Goal: Obtain resource: Download file/media

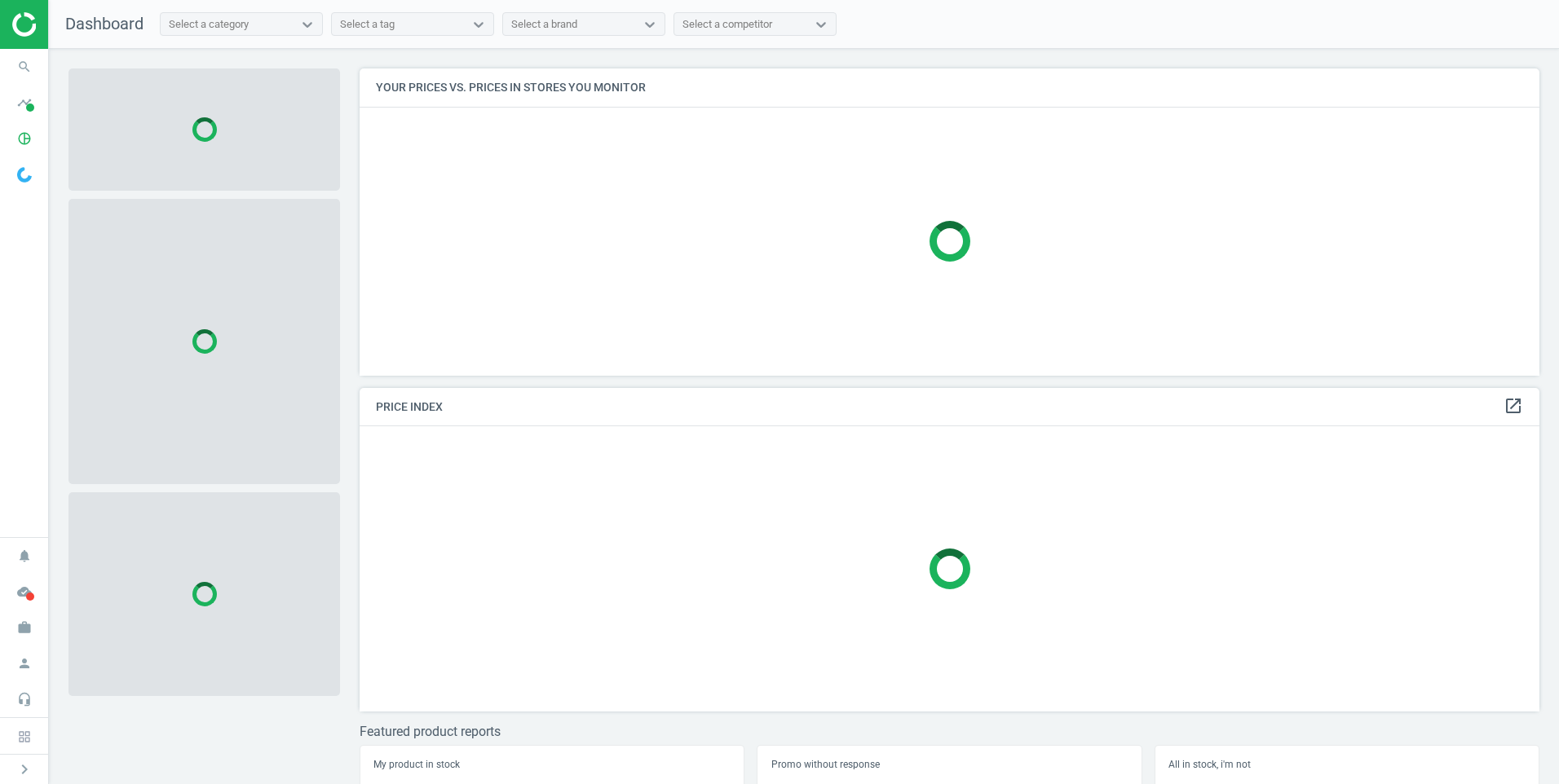
scroll to position [331, 1192]
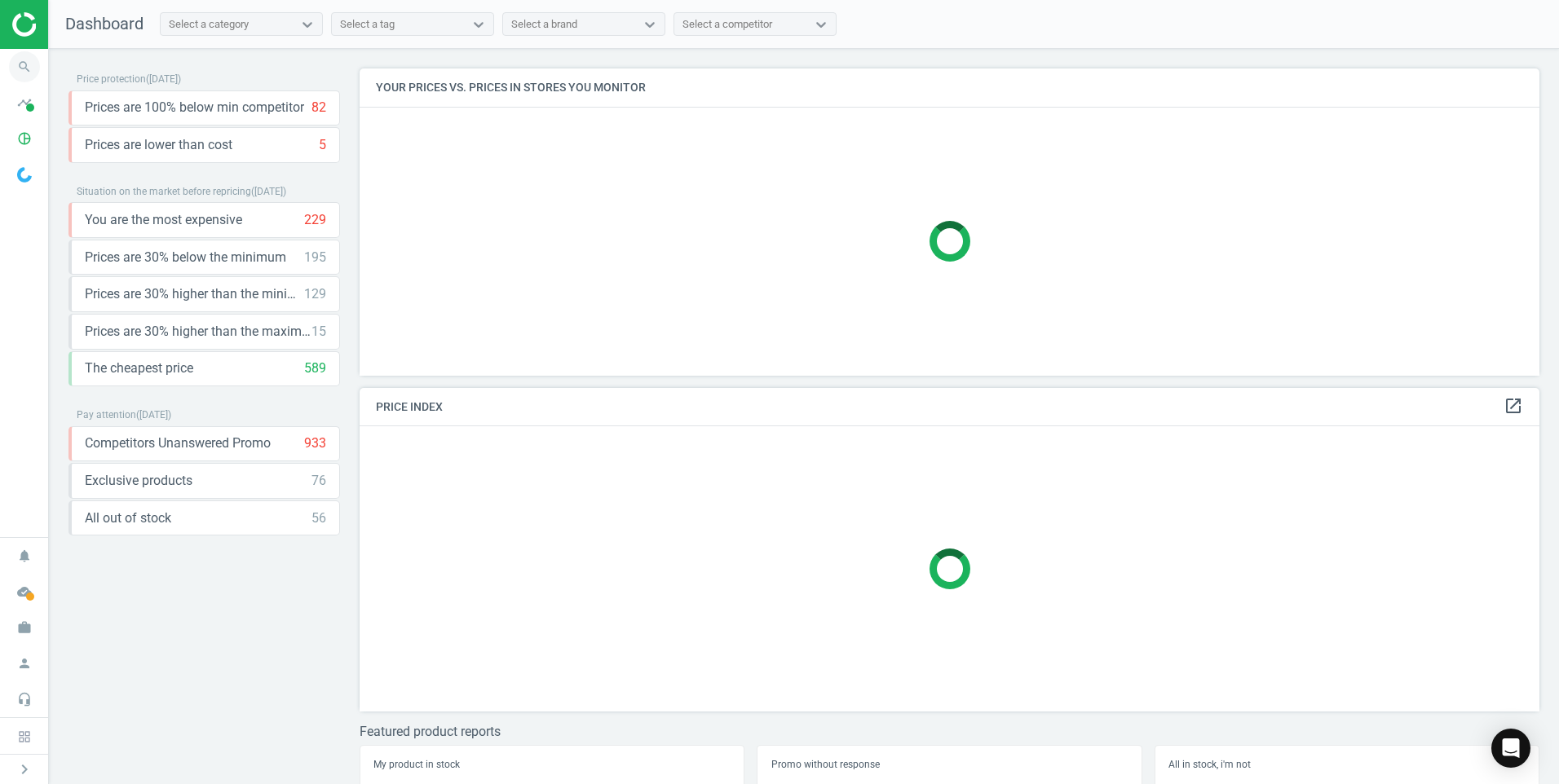
click at [22, 66] on icon "search" at bounding box center [24, 66] width 31 height 31
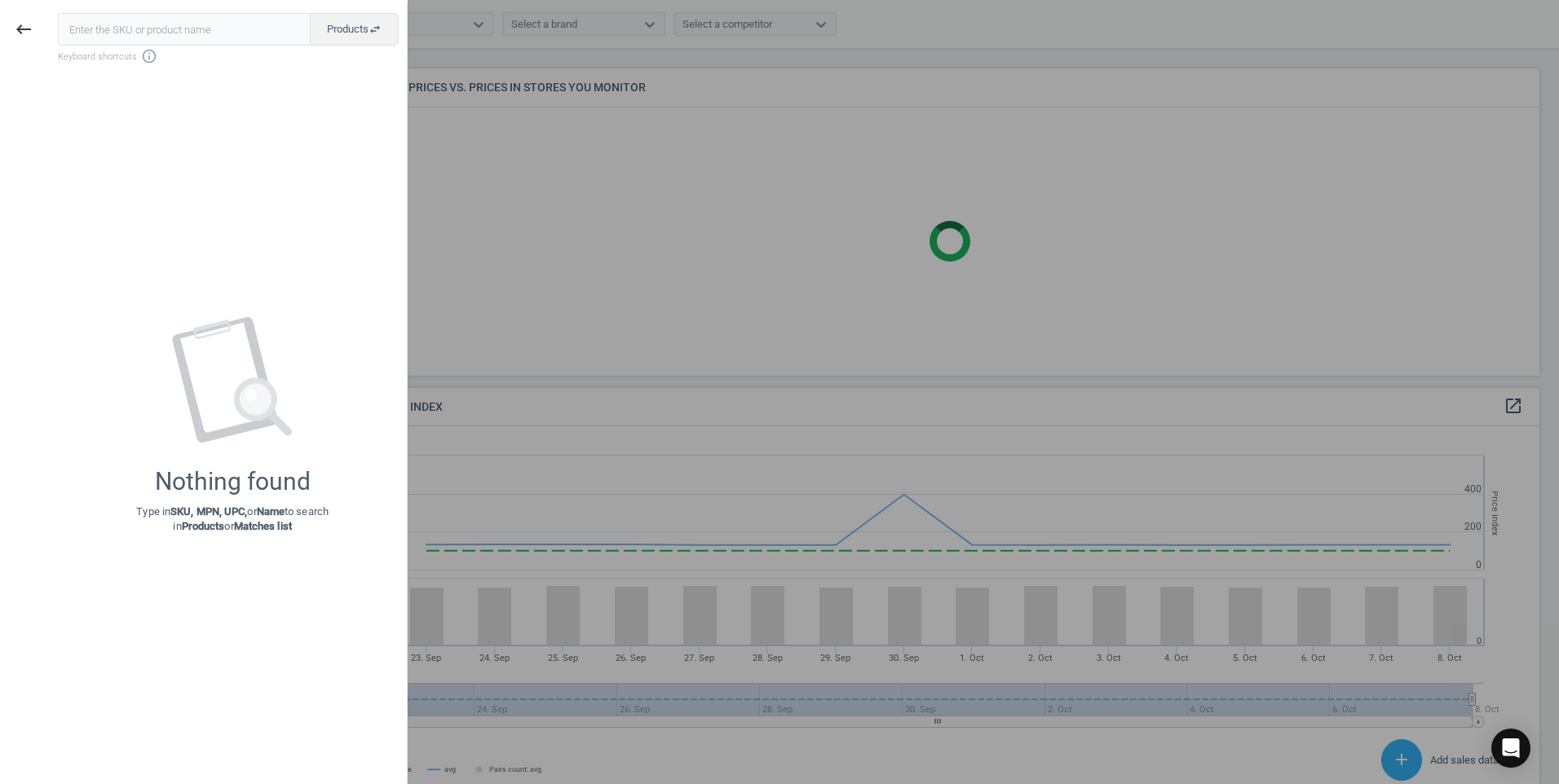
scroll to position [400, 1192]
click at [18, 26] on icon "keyboard_backspace" at bounding box center [23, 29] width 19 height 19
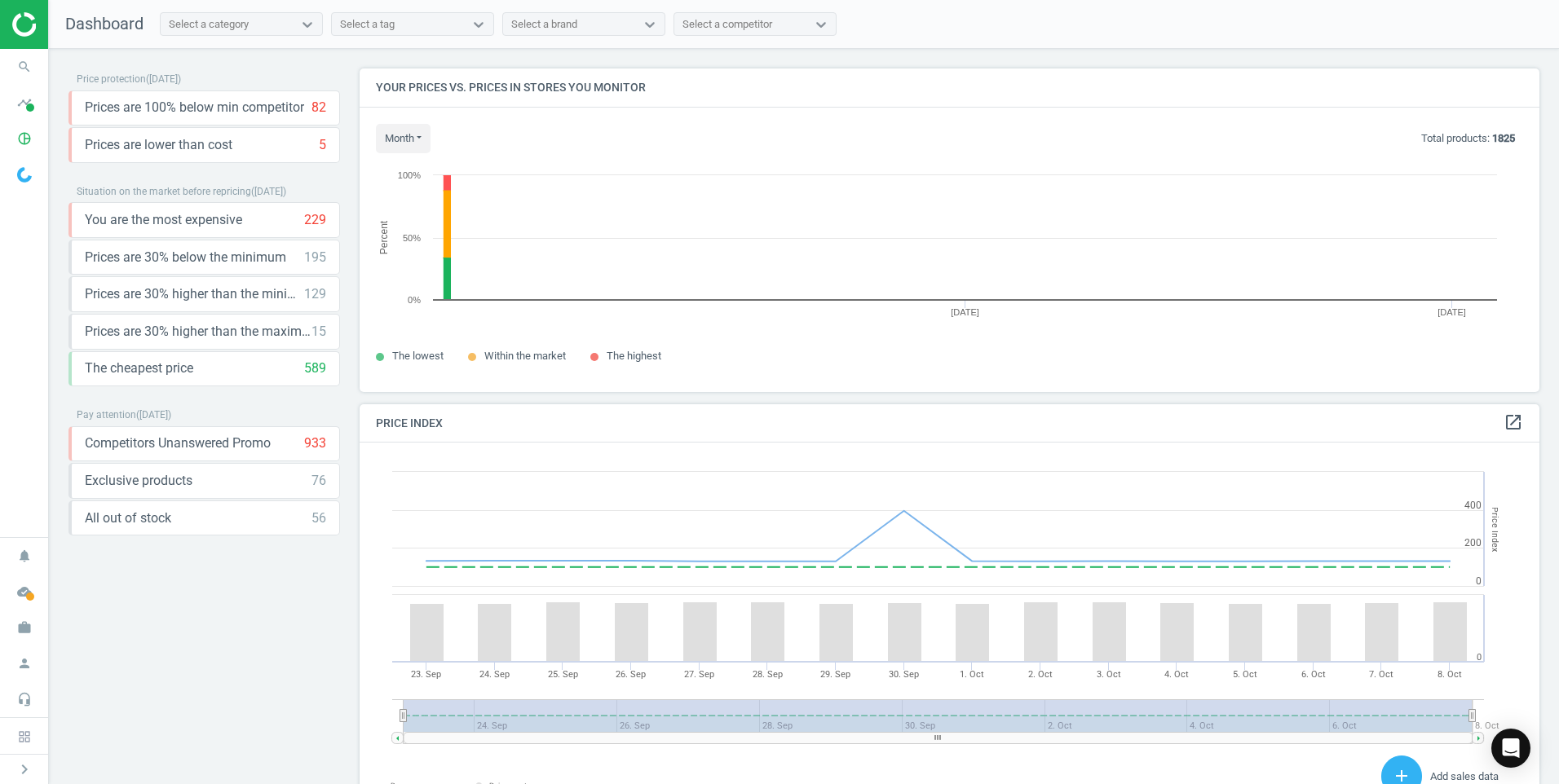
scroll to position [348, 1192]
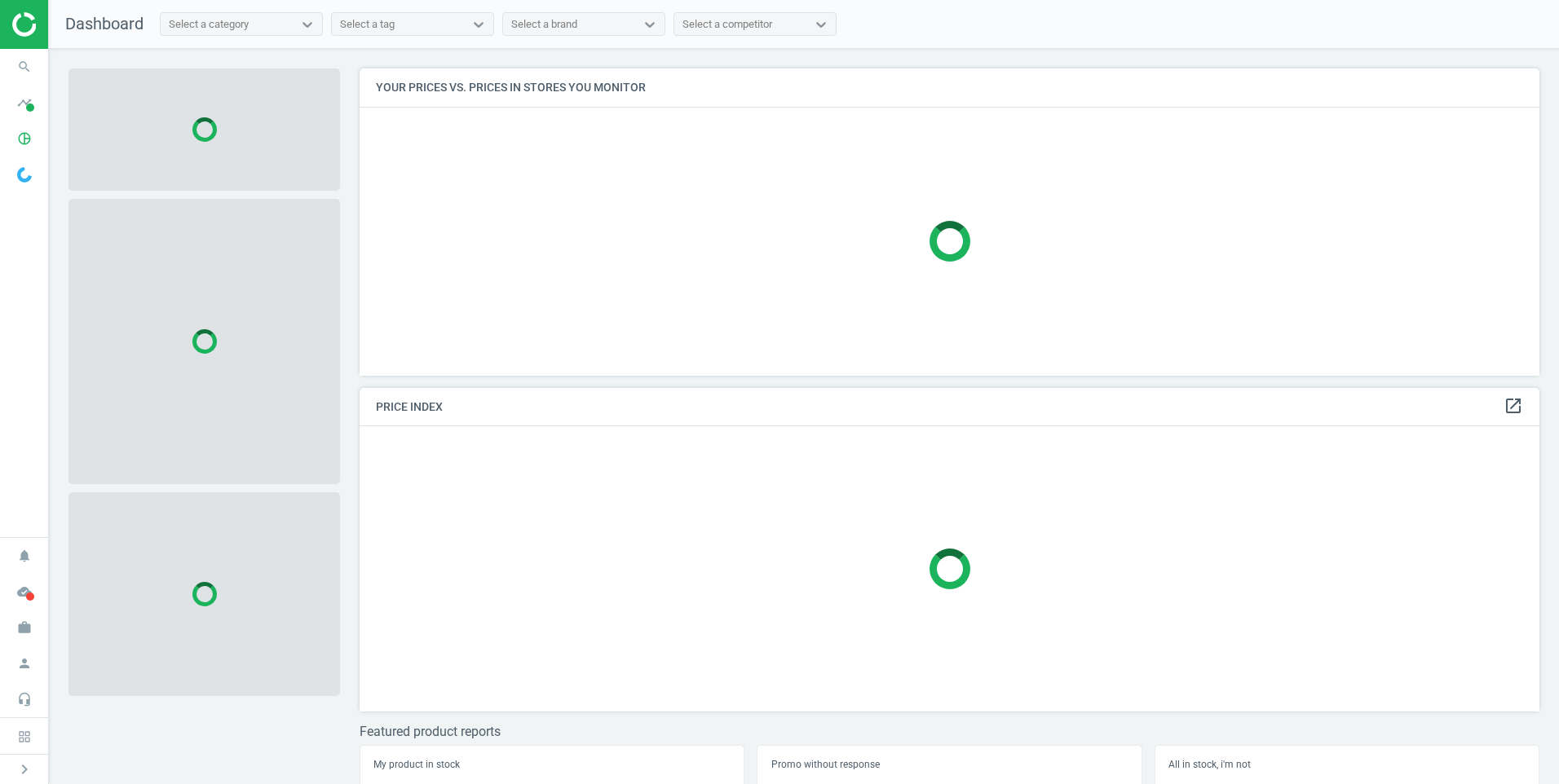
scroll to position [331, 1192]
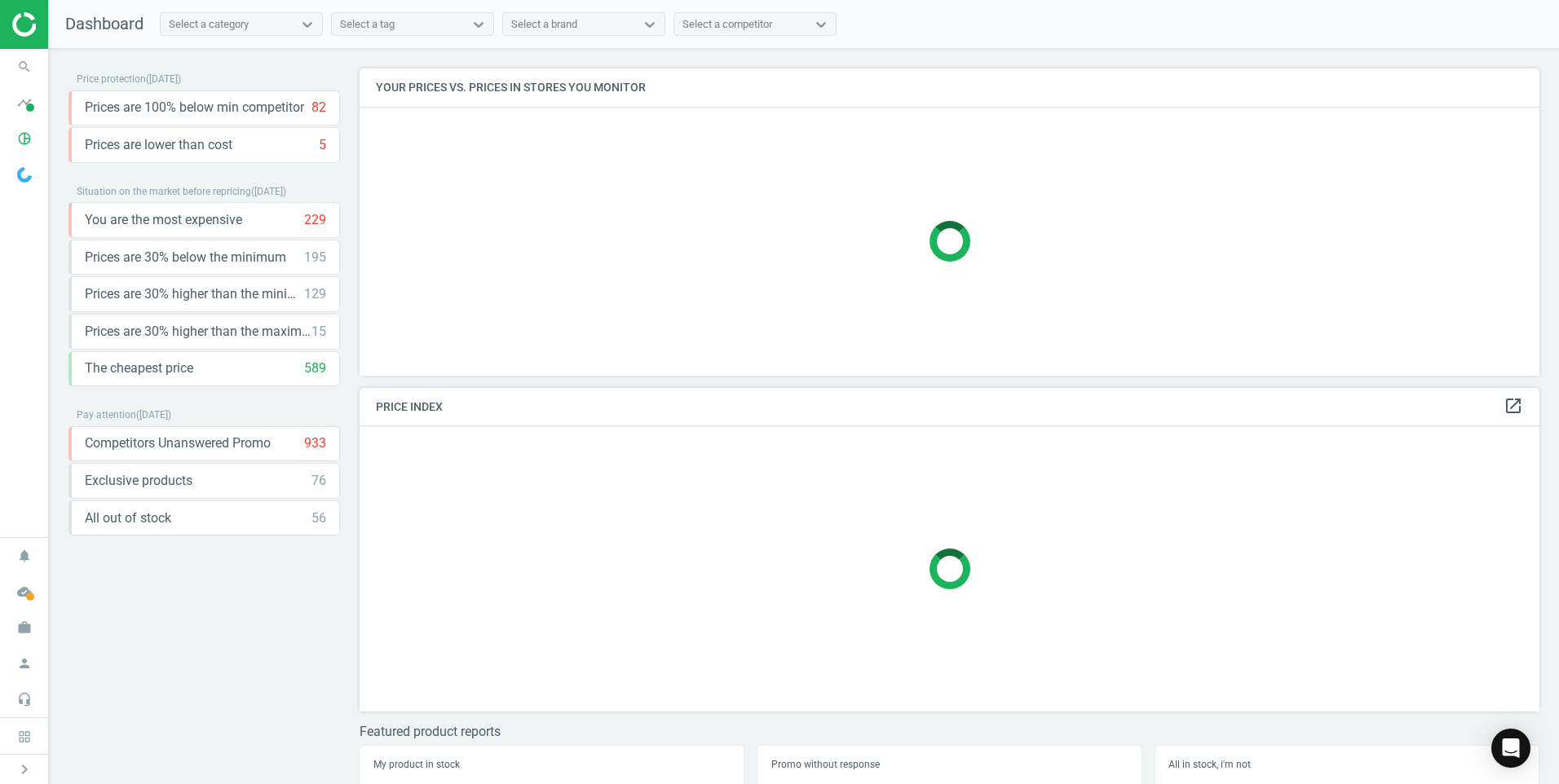
click at [87, 22] on span "Dashboard" at bounding box center [104, 23] width 79 height 19
click at [24, 24] on img at bounding box center [69, 24] width 116 height 24
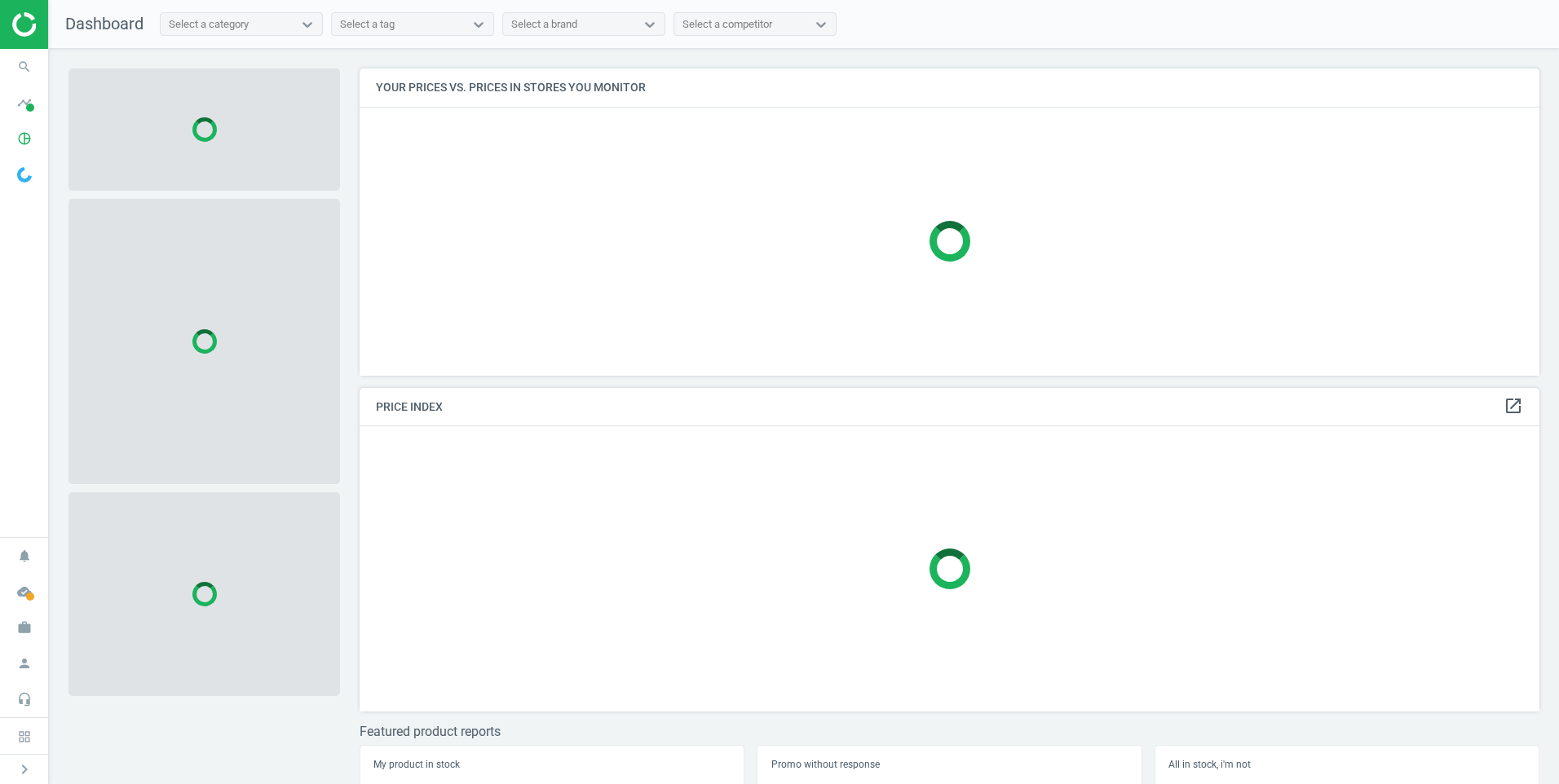
scroll to position [331, 1192]
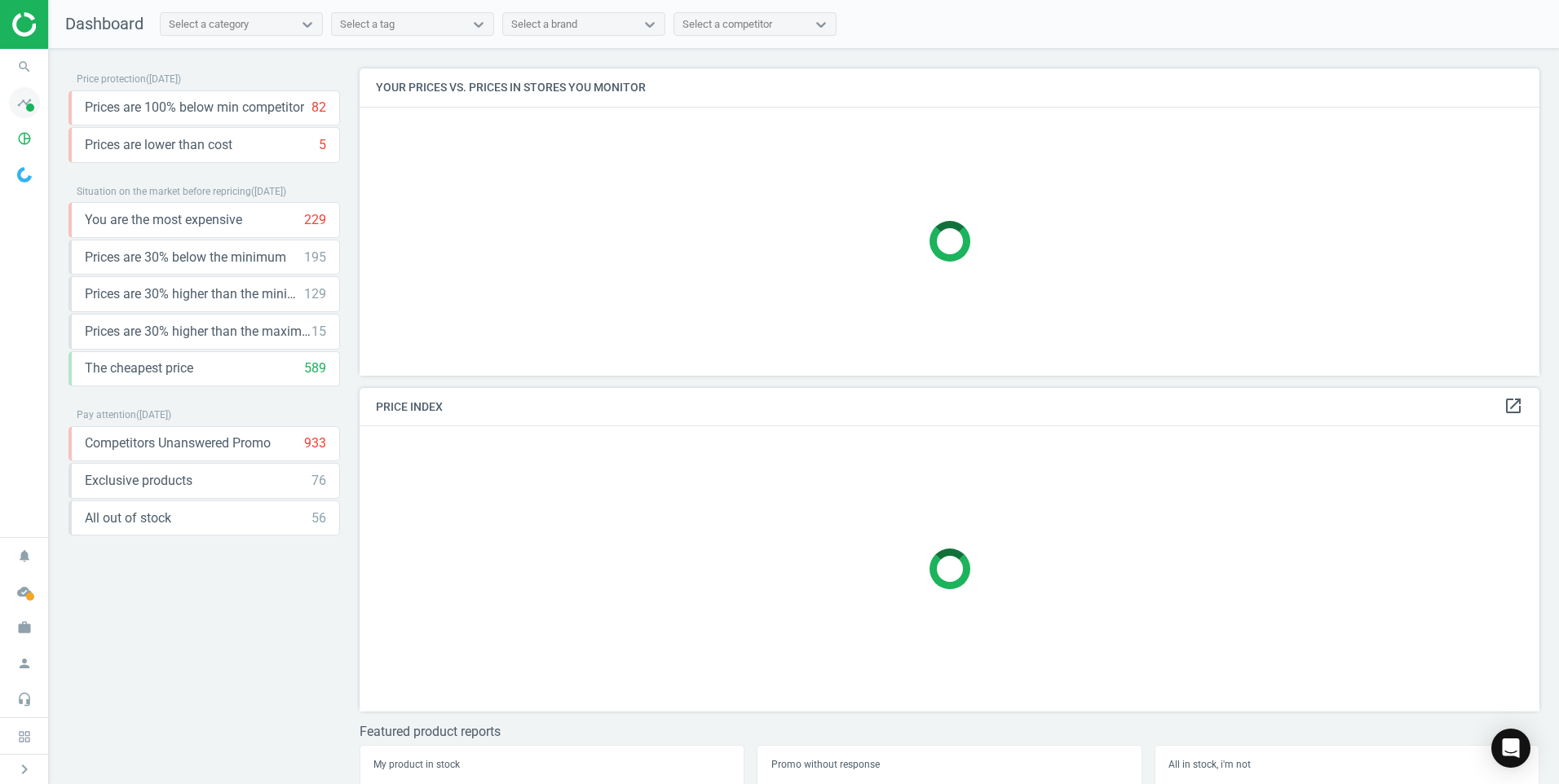
click at [31, 106] on span at bounding box center [30, 107] width 8 height 8
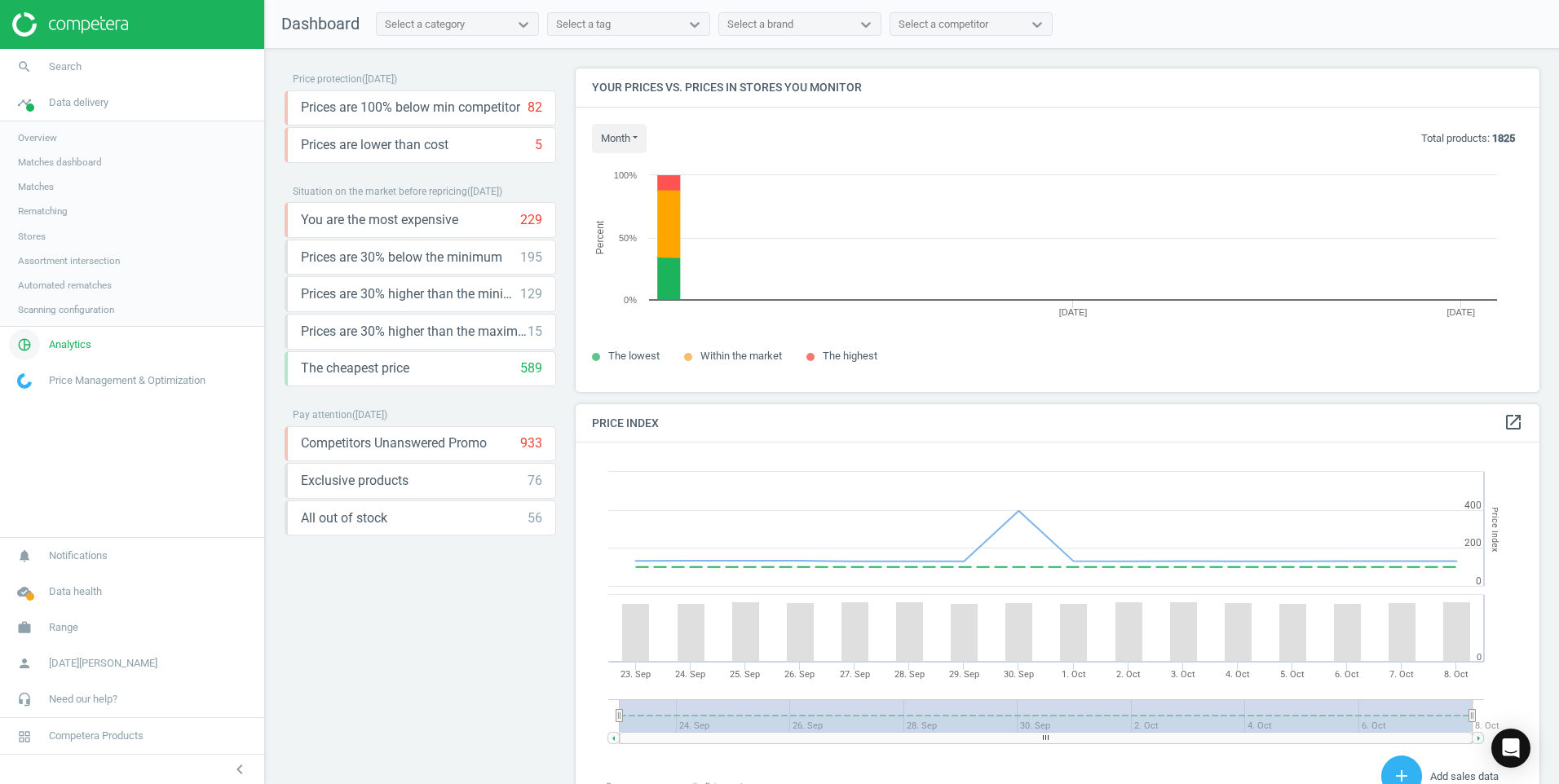
scroll to position [400, 977]
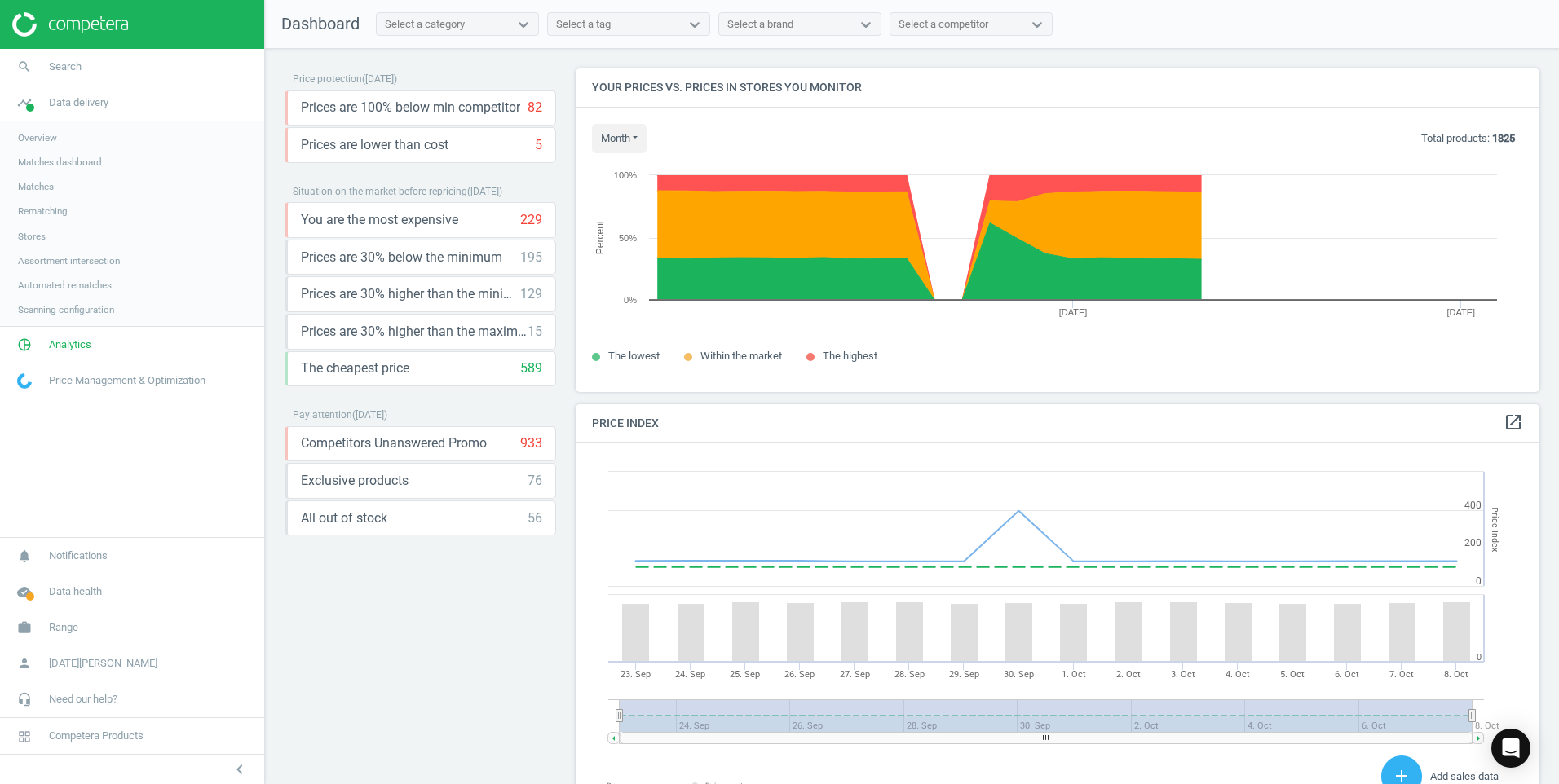
click at [67, 346] on span "Analytics" at bounding box center [70, 345] width 43 height 15
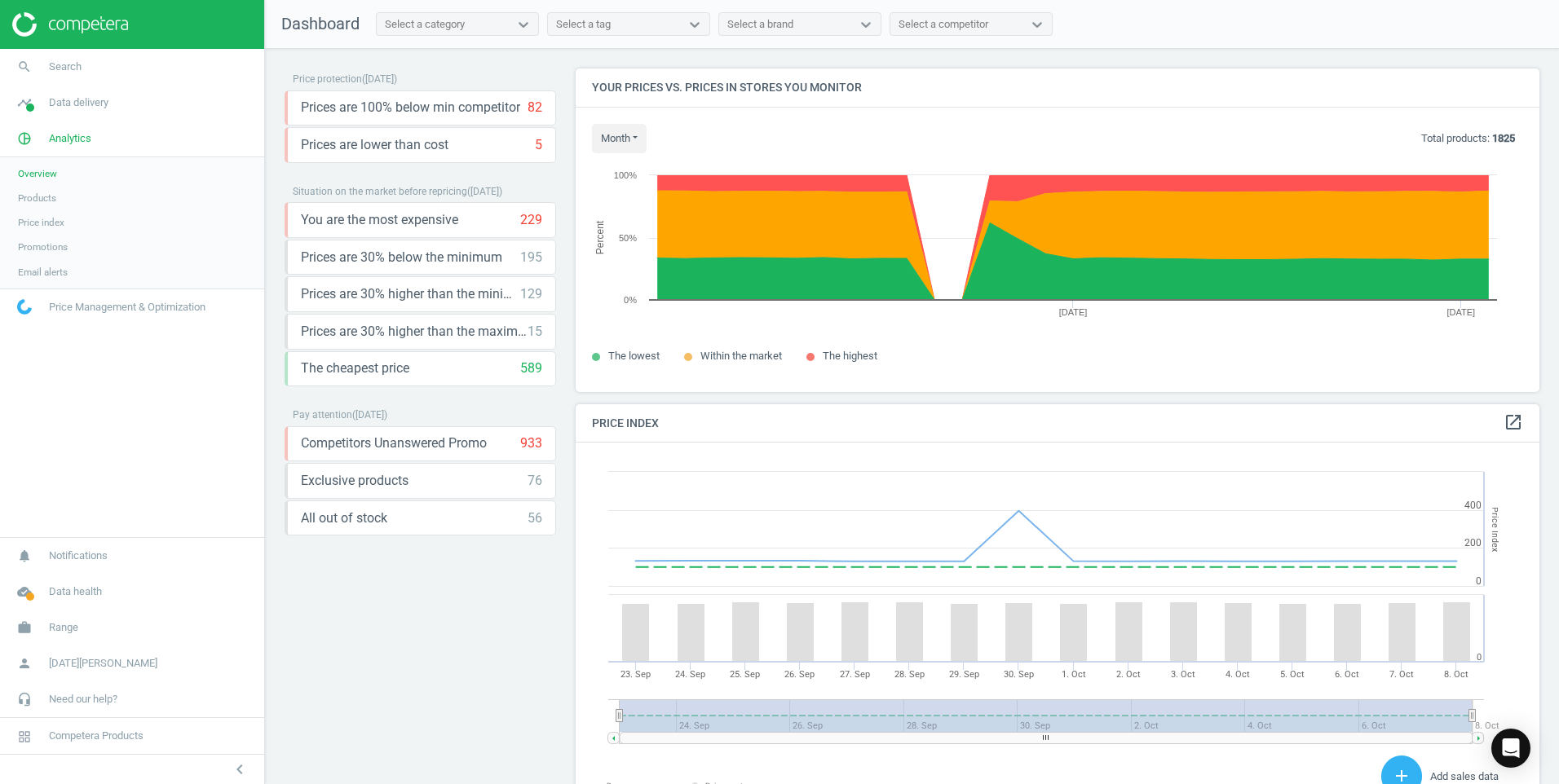
click at [31, 201] on span "Products" at bounding box center [36, 198] width 38 height 13
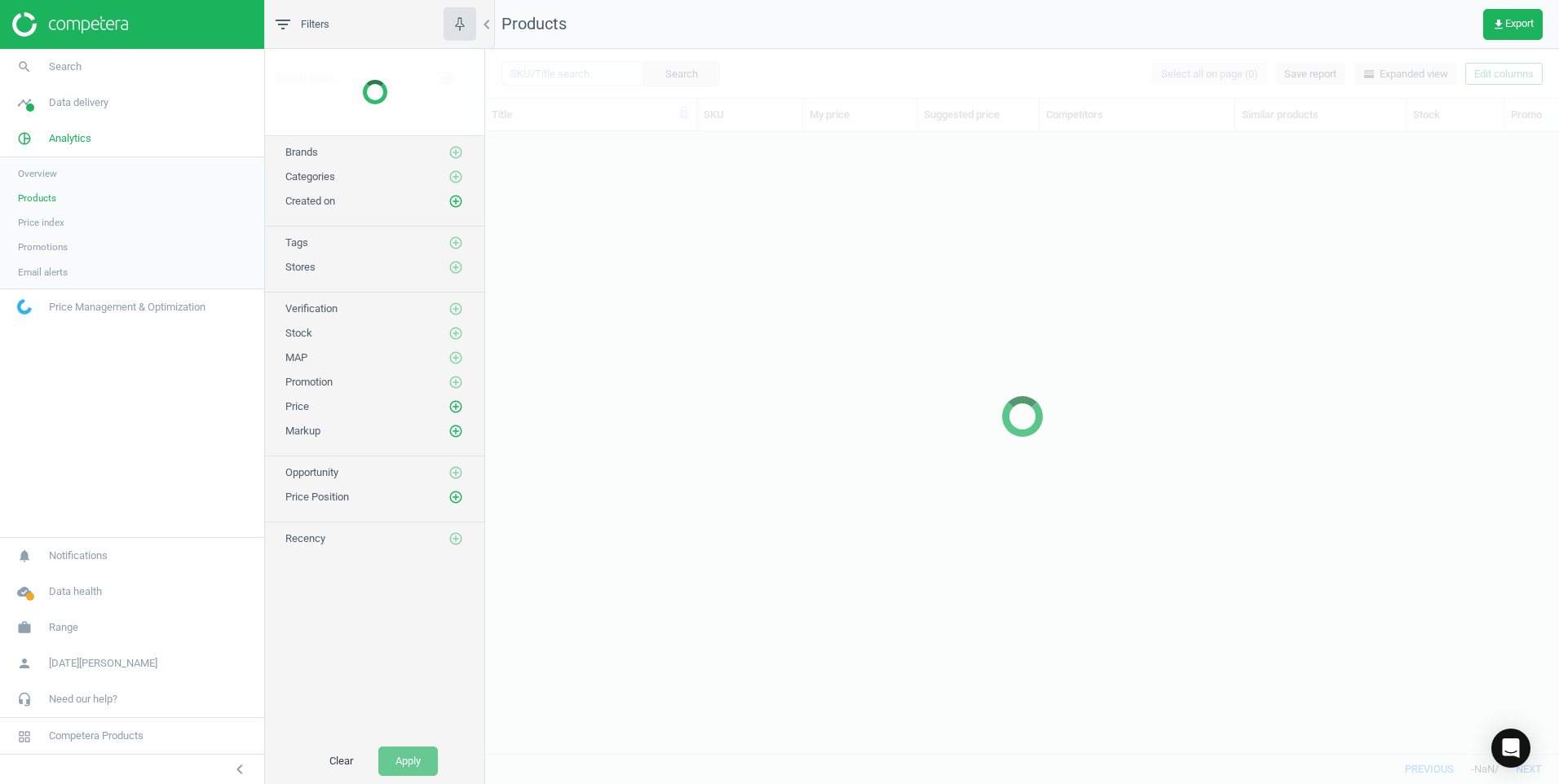
scroll to position [598, 1062]
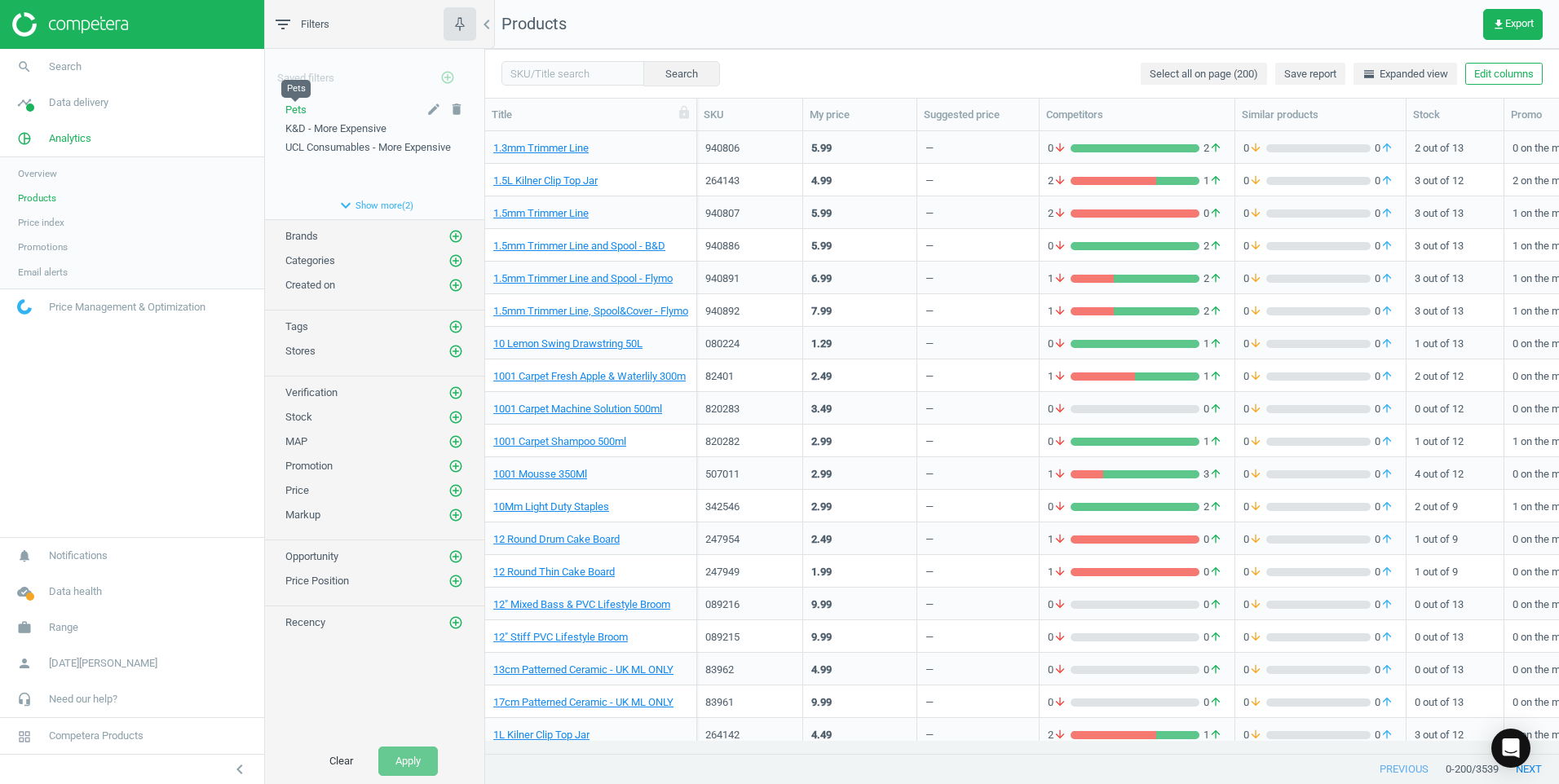
click at [297, 105] on span "Pets" at bounding box center [295, 109] width 21 height 12
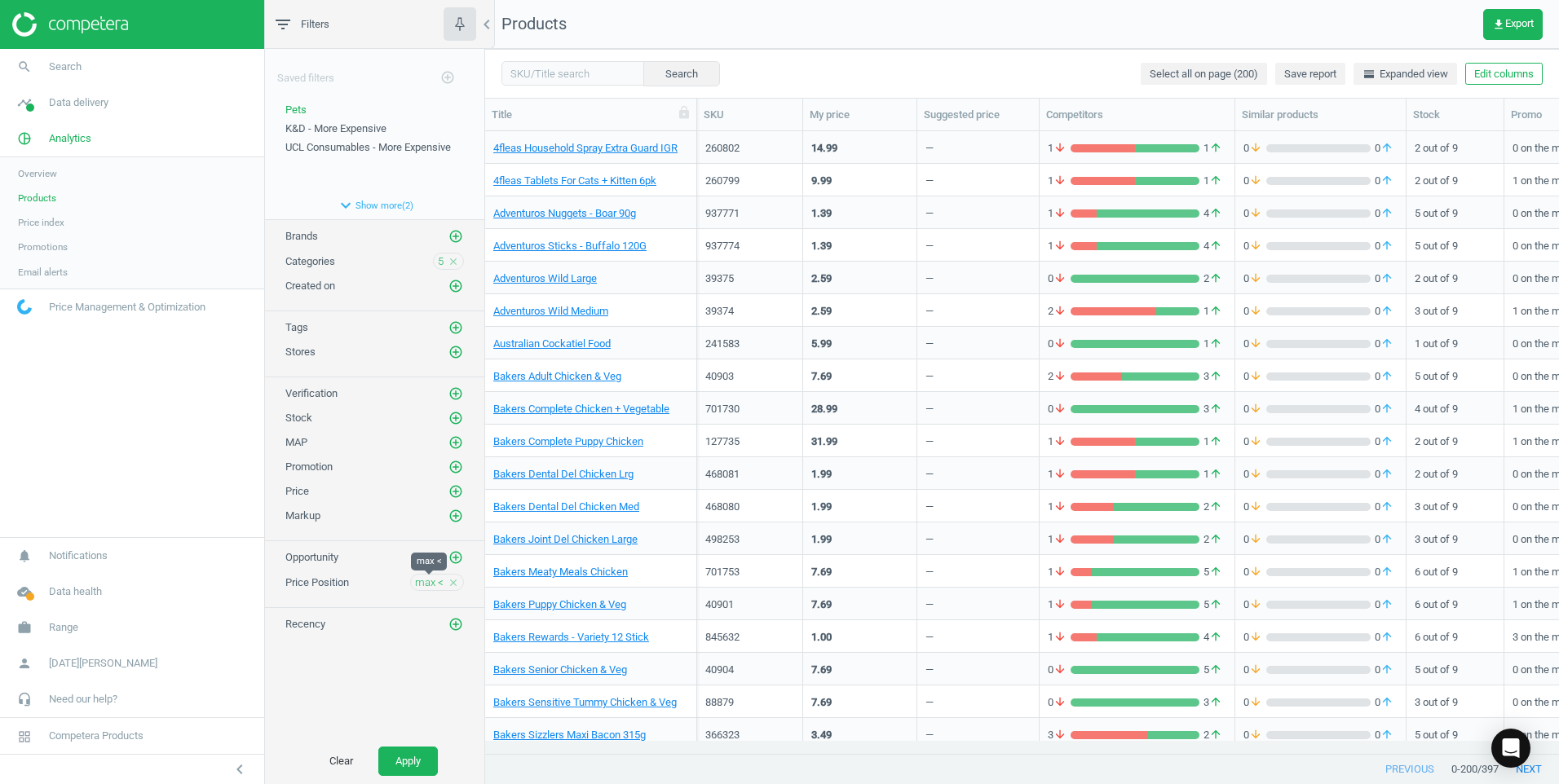
click at [434, 585] on span "max <" at bounding box center [429, 583] width 29 height 15
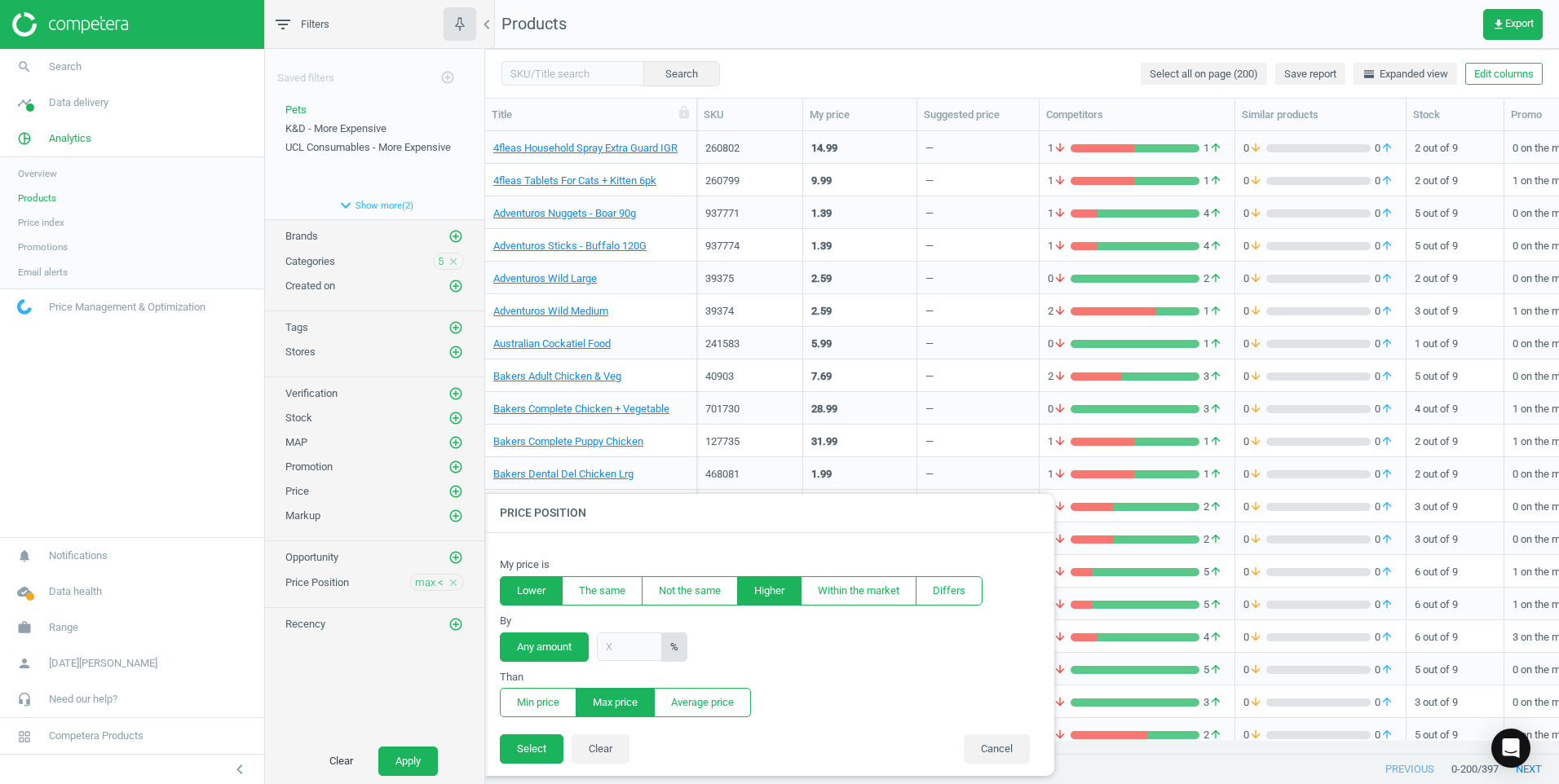
click at [749, 594] on button "Higher" at bounding box center [769, 591] width 65 height 30
click at [552, 696] on button "Min price" at bounding box center [538, 703] width 77 height 30
click at [539, 748] on button "Select" at bounding box center [531, 750] width 64 height 30
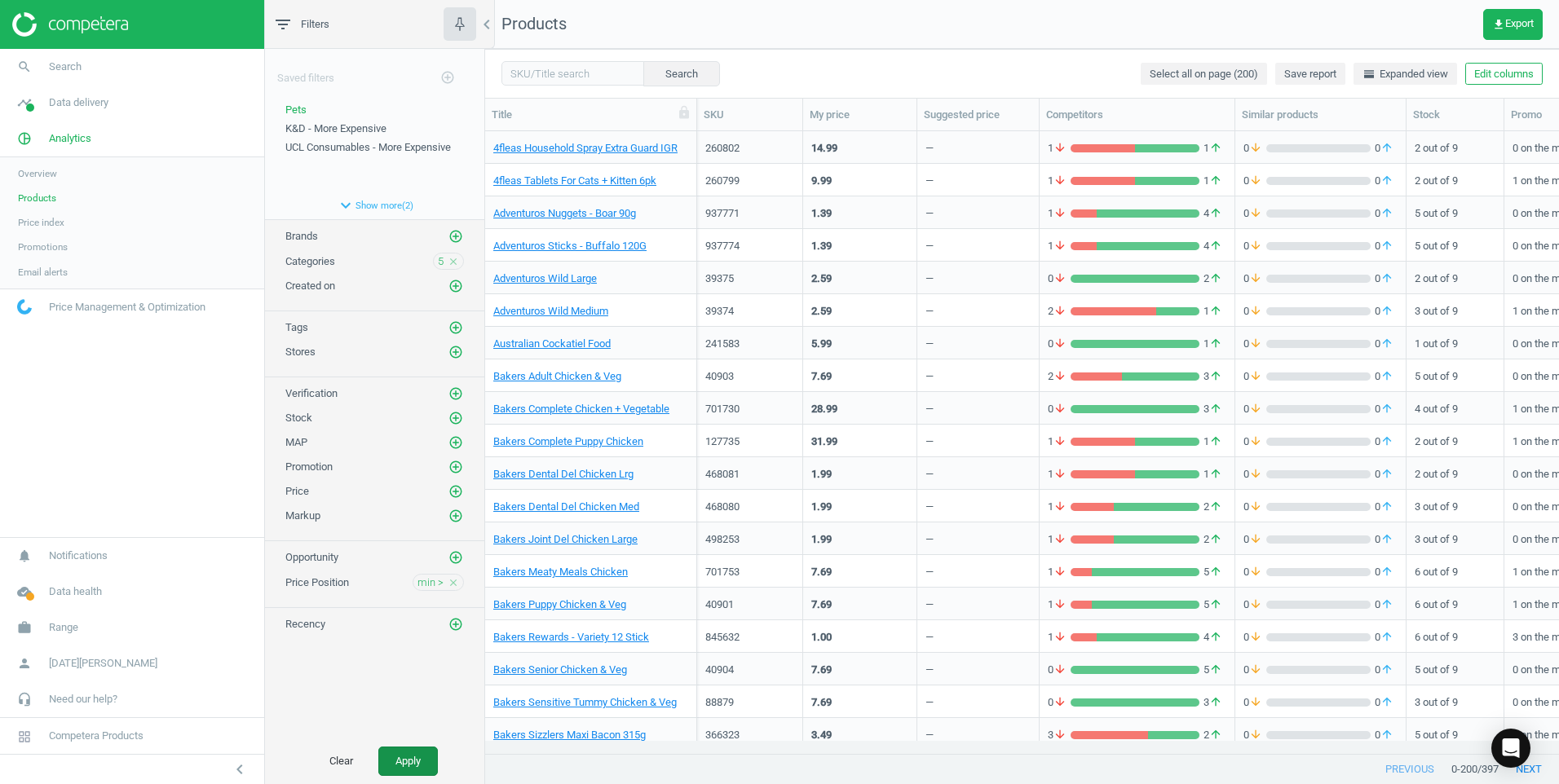
click at [418, 754] on button "Apply" at bounding box center [408, 762] width 59 height 30
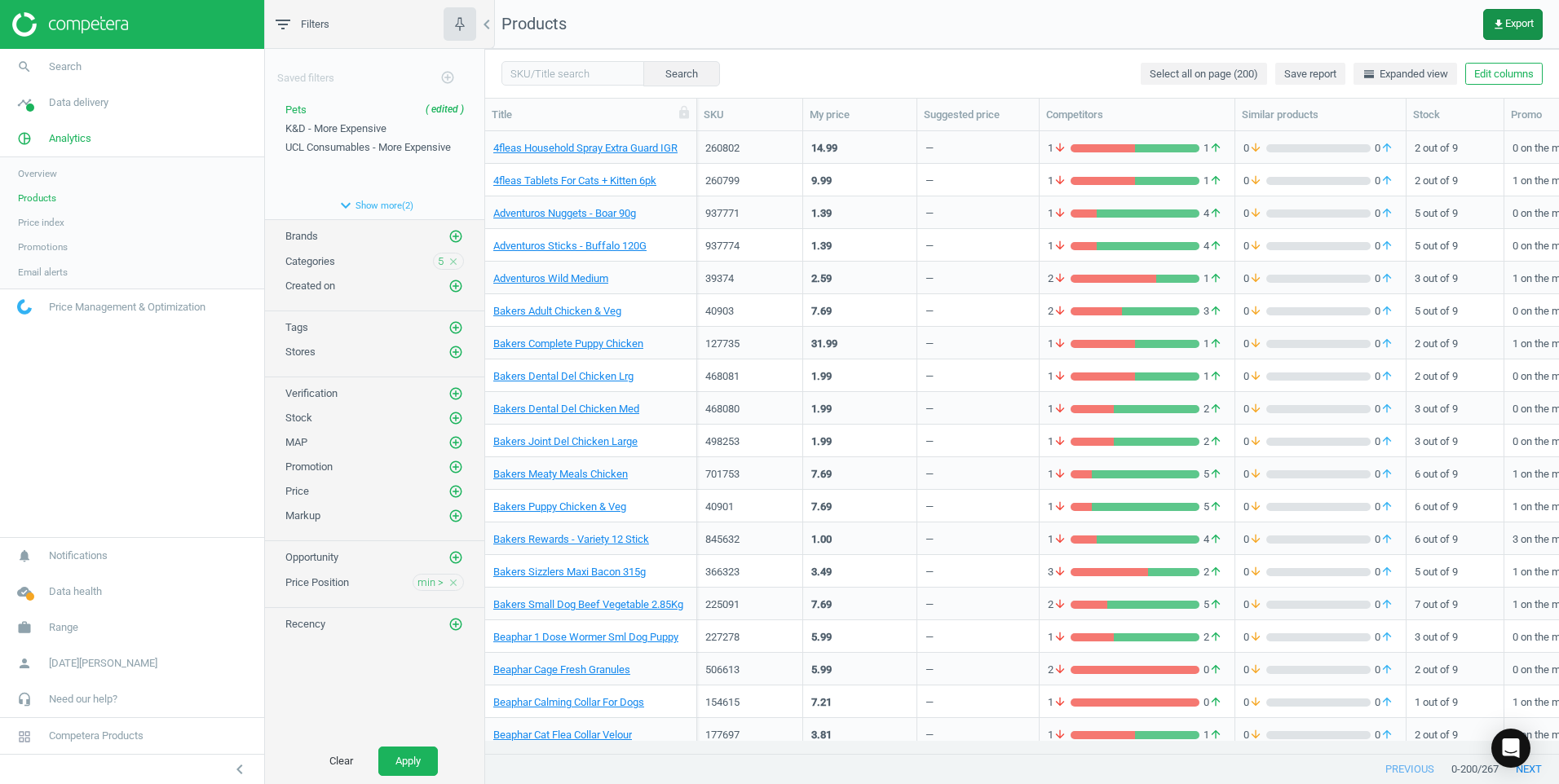
click at [1507, 20] on span "get_app Export" at bounding box center [1513, 24] width 42 height 13
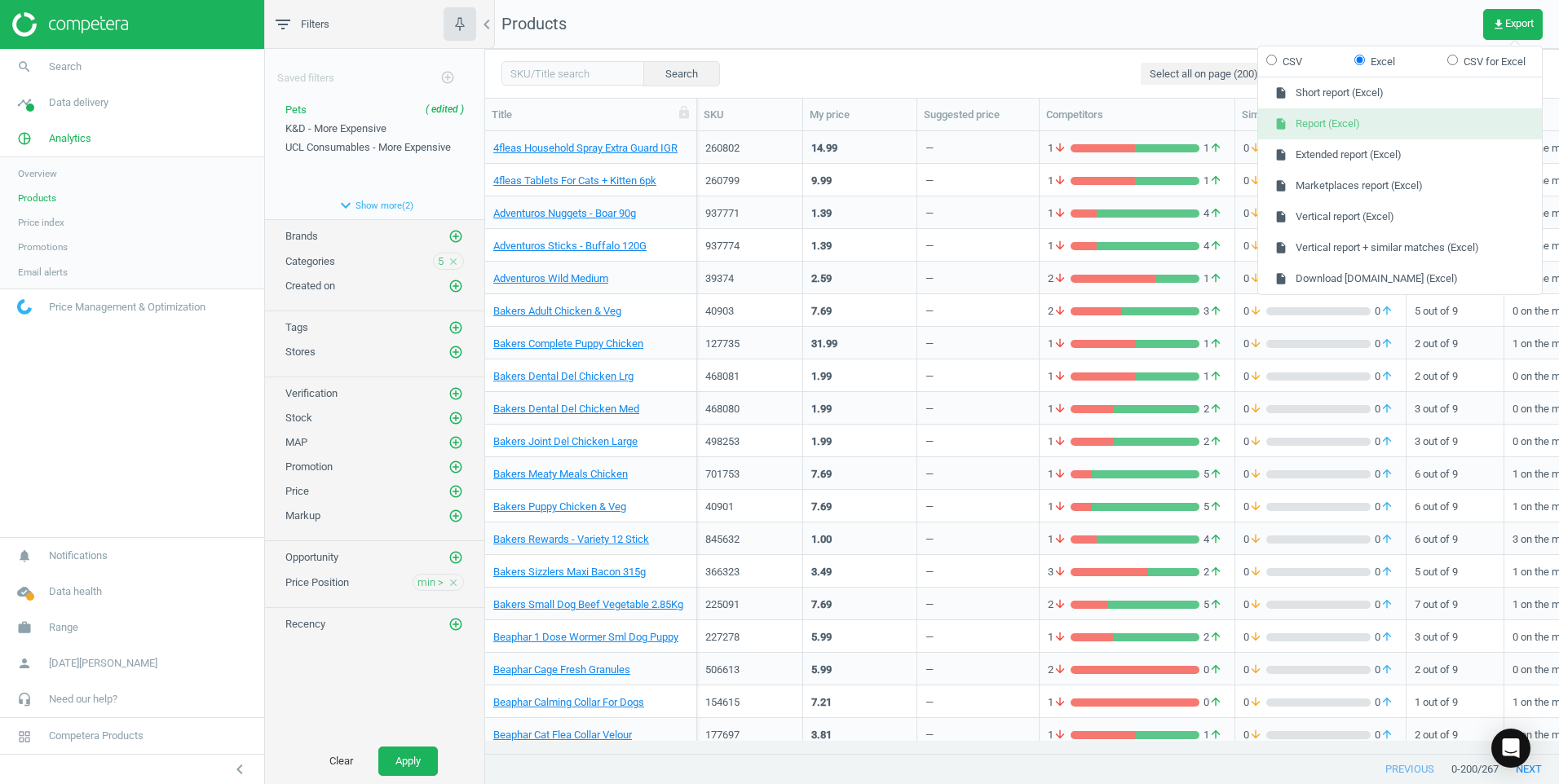
click at [1392, 129] on button "insert_drive_file Report (Excel)" at bounding box center [1400, 123] width 283 height 31
